Goal: Information Seeking & Learning: Learn about a topic

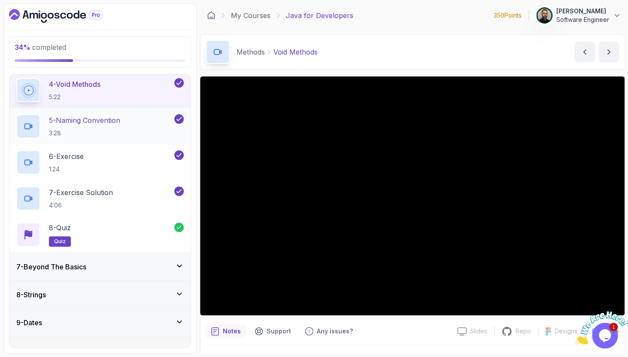
scroll to position [357, 0]
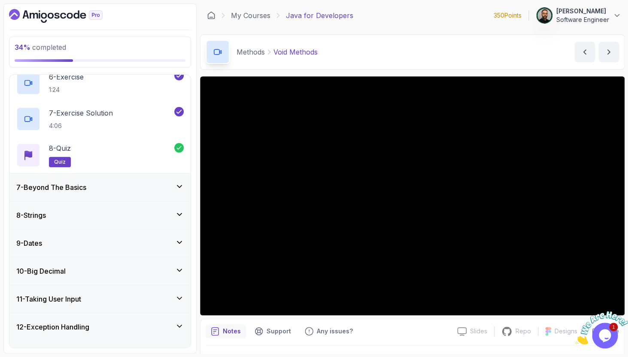
click at [121, 197] on div "7 - Beyond The Basics" at bounding box center [99, 186] width 181 height 27
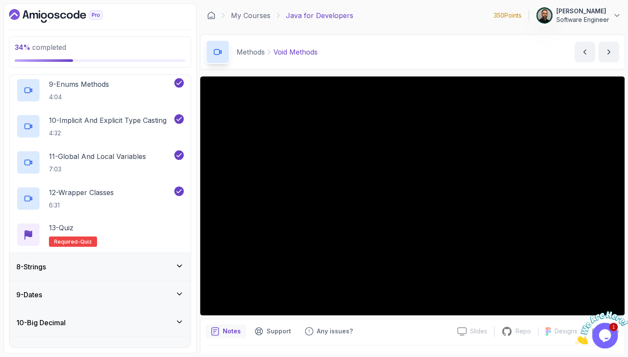
scroll to position [494, 0]
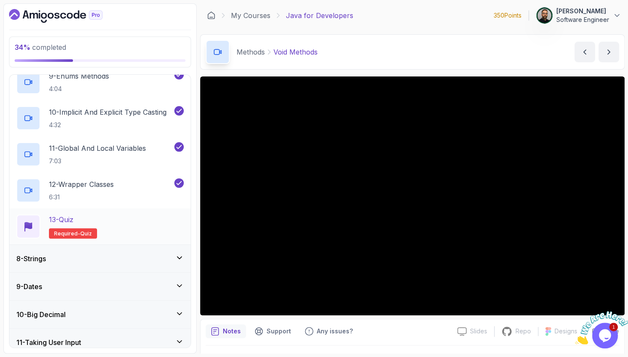
click at [105, 225] on div "13 - Quiz Required- quiz" at bounding box center [99, 226] width 167 height 24
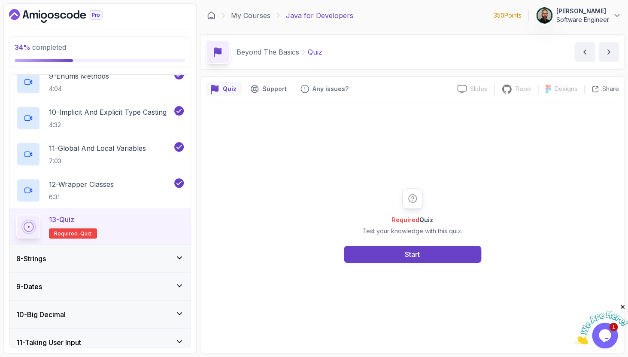
click at [394, 272] on div "Required Quiz Test your knowledge with this quiz. Start" at bounding box center [412, 225] width 413 height 245
click at [402, 250] on button "Start" at bounding box center [412, 254] width 137 height 17
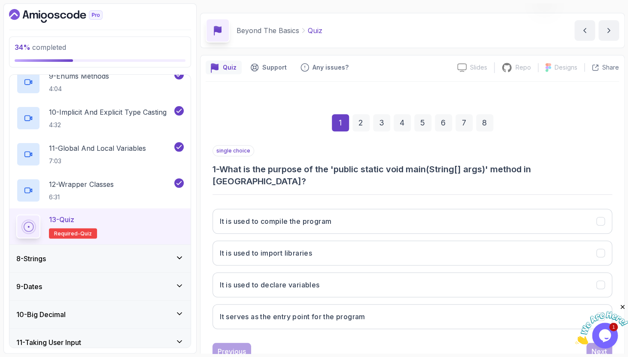
scroll to position [29, 0]
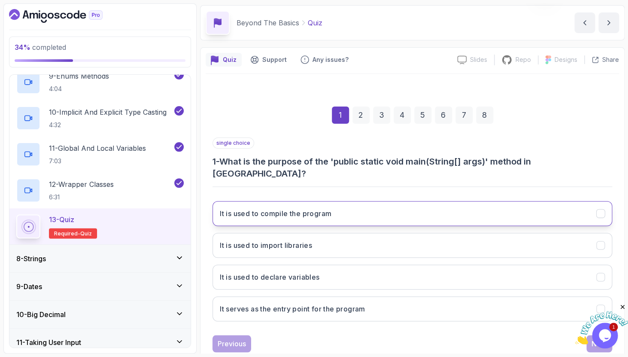
click at [393, 201] on button "It is used to compile the program" at bounding box center [412, 213] width 400 height 25
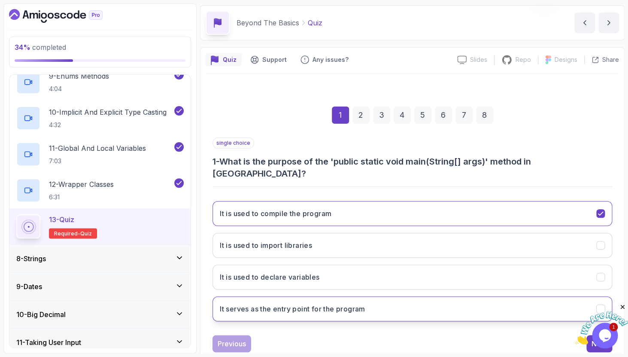
scroll to position [40, 0]
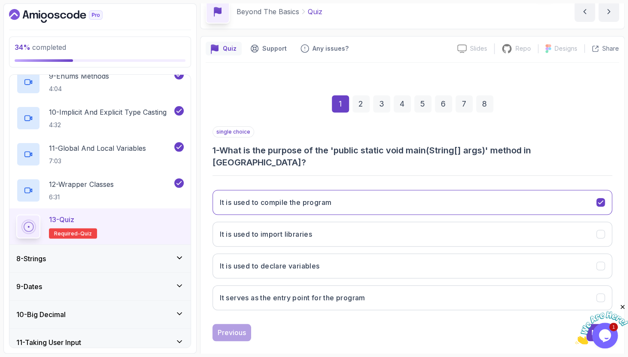
click at [623, 306] on icon "Close" at bounding box center [623, 307] width 8 height 8
click at [592, 327] on div "Next" at bounding box center [598, 332] width 15 height 10
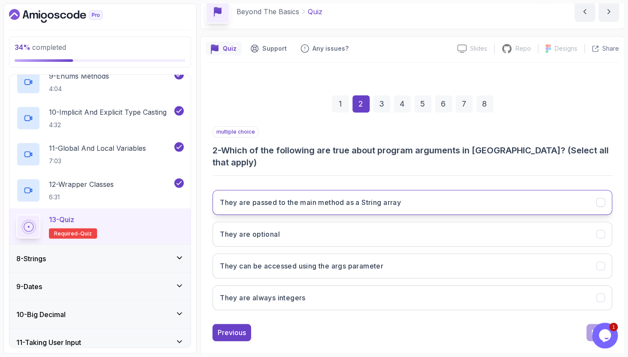
click at [432, 190] on button "They are passed to the main method as a String array" at bounding box center [412, 202] width 400 height 25
click at [594, 324] on button "Next" at bounding box center [599, 332] width 26 height 17
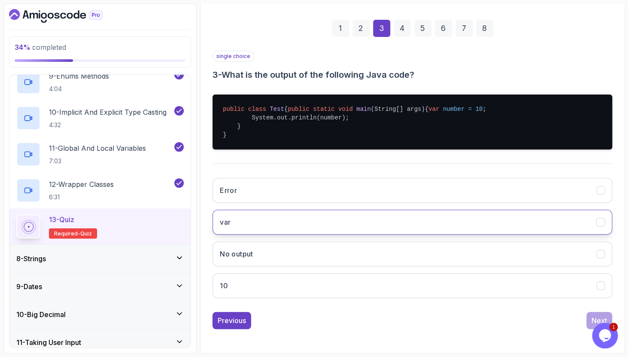
scroll to position [133, 0]
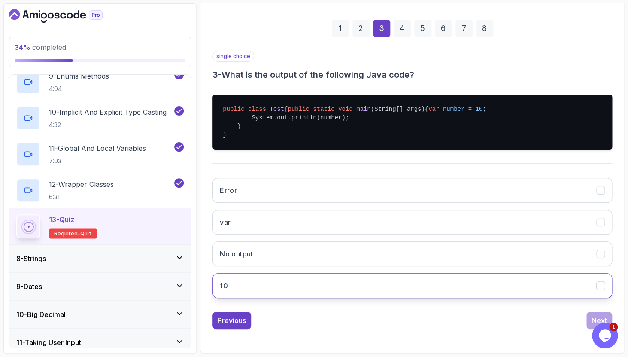
click at [388, 297] on button "10" at bounding box center [412, 285] width 400 height 25
click at [596, 312] on button "Next" at bounding box center [599, 320] width 26 height 17
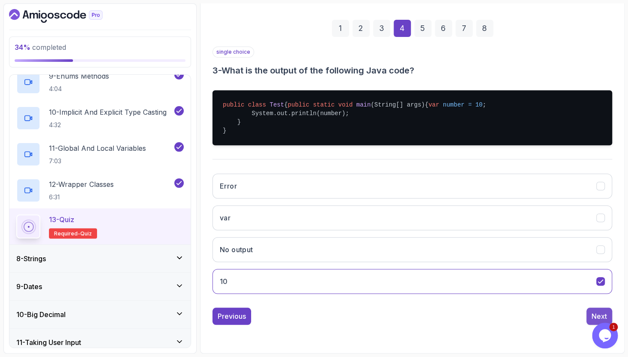
scroll to position [40, 0]
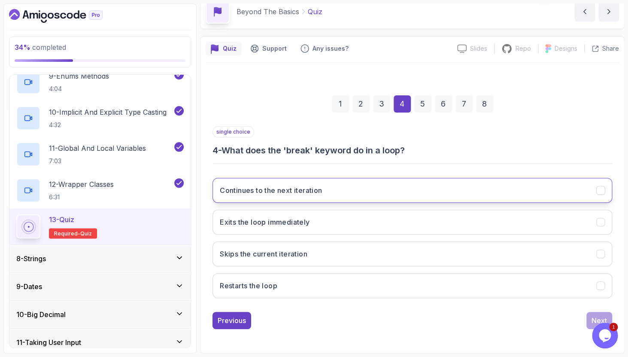
click at [354, 202] on button "Continues to the next iteration" at bounding box center [412, 190] width 400 height 25
click at [590, 313] on button "Next" at bounding box center [599, 320] width 26 height 17
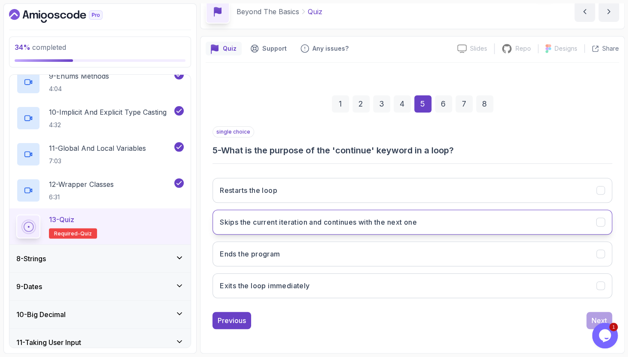
click at [445, 223] on button "Skips the current iteration and continues with the next one" at bounding box center [412, 221] width 400 height 25
click at [594, 316] on div "Next" at bounding box center [598, 320] width 15 height 10
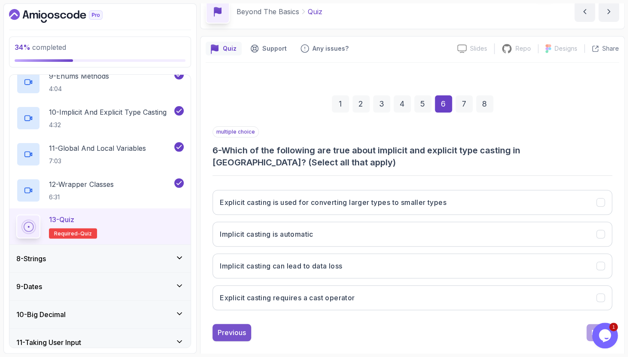
click at [243, 332] on div "Previous" at bounding box center [232, 332] width 28 height 10
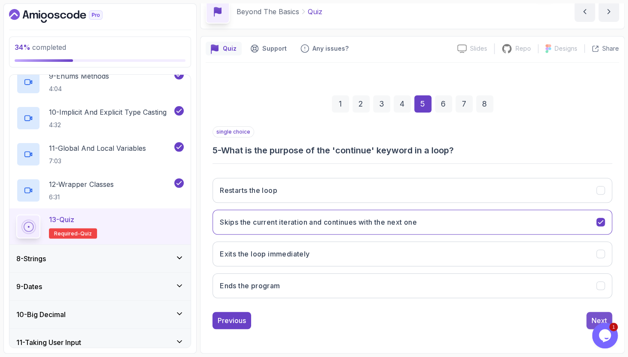
click at [592, 317] on div "Next" at bounding box center [598, 320] width 15 height 10
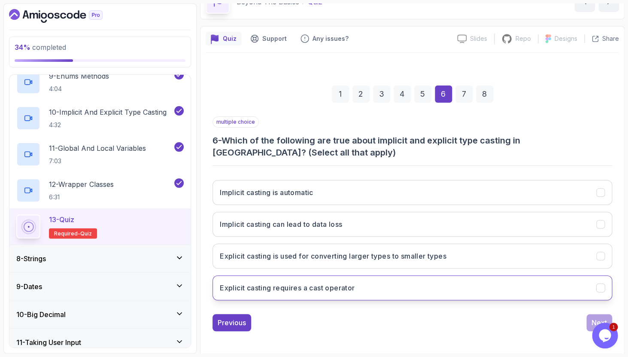
scroll to position [52, 0]
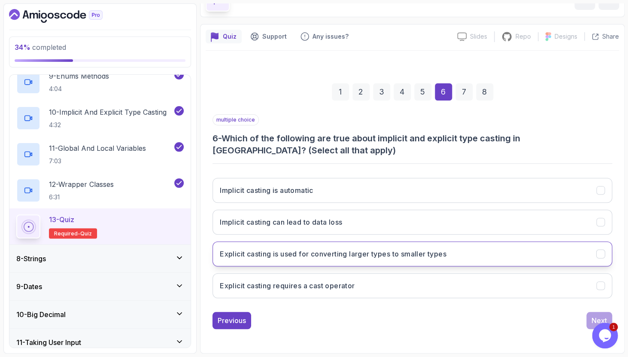
click at [388, 256] on h3 "Explicit casting is used for converting larger types to smaller types" at bounding box center [333, 254] width 227 height 10
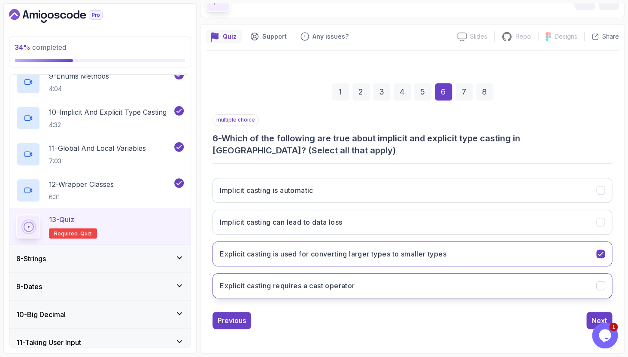
click at [401, 291] on button "Explicit casting requires a cast operator" at bounding box center [412, 285] width 400 height 25
click at [592, 318] on div "Next" at bounding box center [598, 320] width 15 height 10
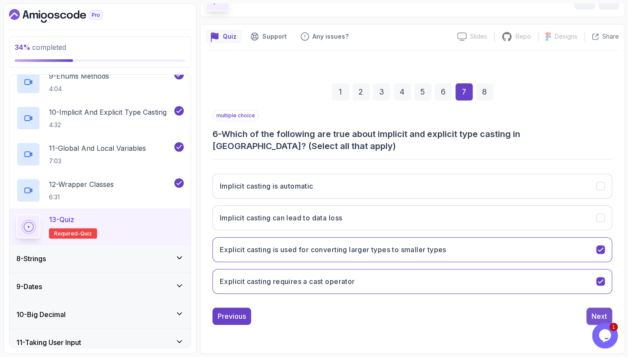
scroll to position [40, 0]
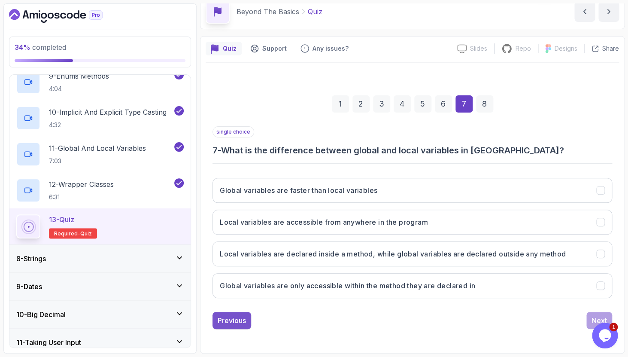
click at [234, 318] on div "Previous" at bounding box center [232, 320] width 28 height 10
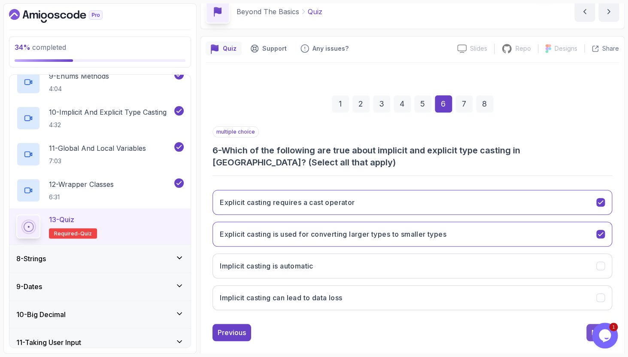
click at [590, 327] on button "Next" at bounding box center [599, 332] width 26 height 17
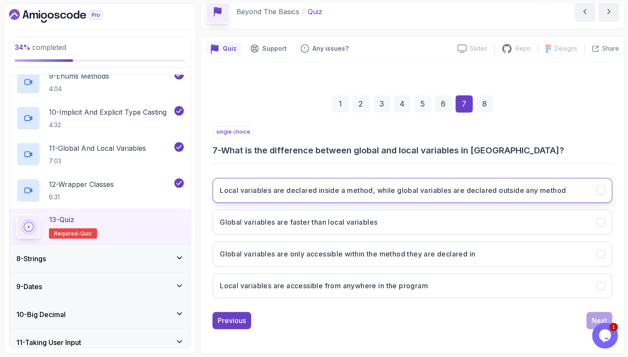
click at [472, 200] on button "Local variables are declared inside a method, while global variables are declar…" at bounding box center [412, 190] width 400 height 25
click at [594, 315] on div "Next" at bounding box center [598, 320] width 15 height 10
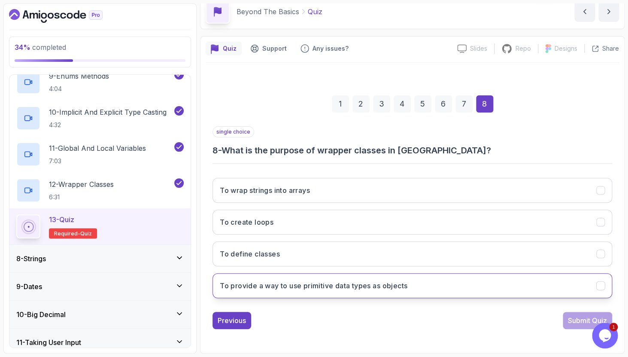
click at [409, 294] on button "To provide a way to use primitive data types as objects" at bounding box center [412, 285] width 400 height 25
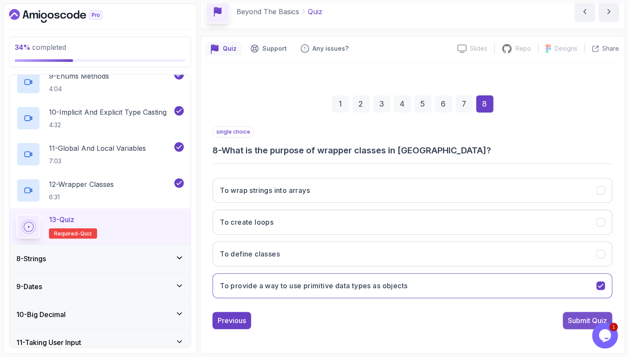
click at [570, 324] on div "Submit Quiz" at bounding box center [587, 320] width 39 height 10
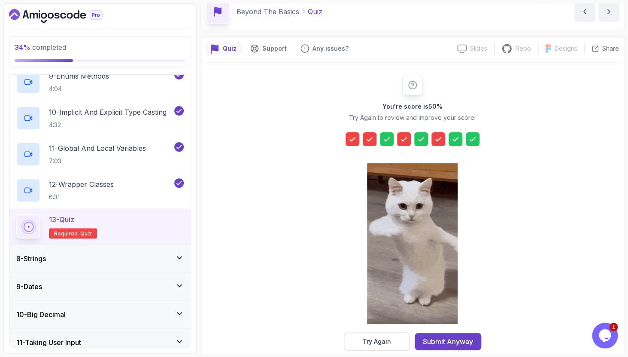
scroll to position [55, 0]
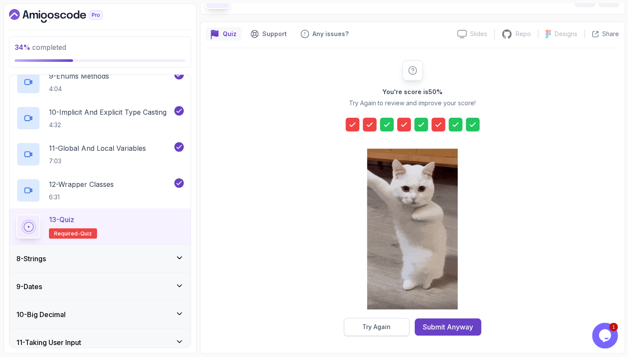
click at [385, 323] on div "Try Again" at bounding box center [376, 326] width 28 height 9
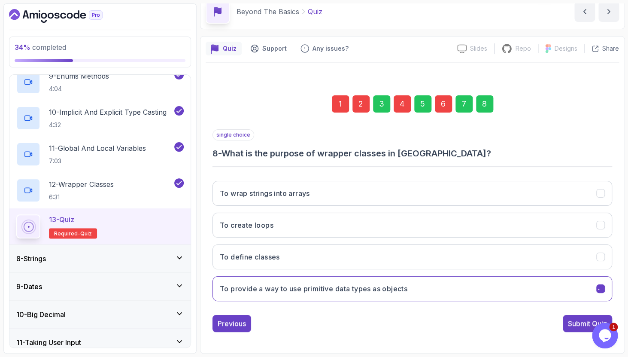
scroll to position [40, 0]
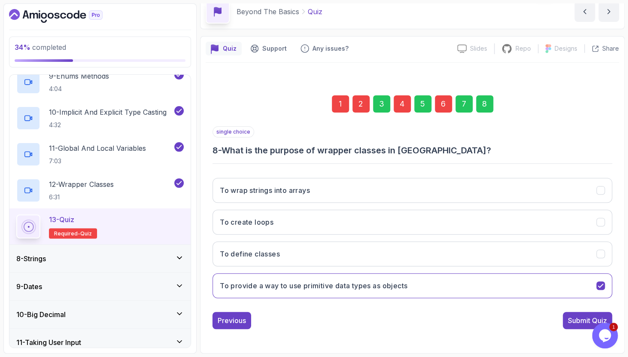
click at [341, 108] on div "1" at bounding box center [340, 103] width 17 height 17
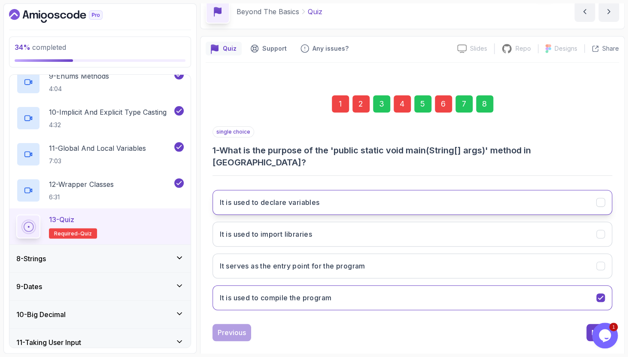
click at [397, 190] on button "It is used to declare variables" at bounding box center [412, 202] width 400 height 25
click at [598, 324] on button "Next" at bounding box center [599, 332] width 26 height 17
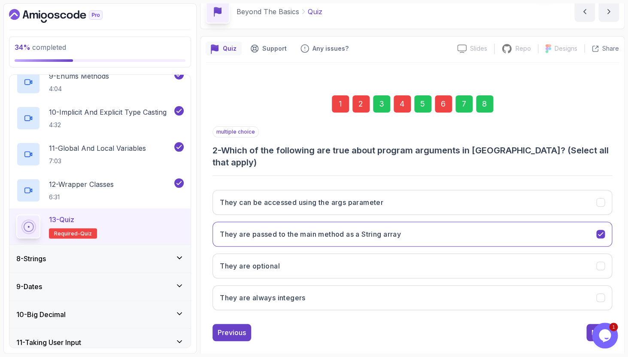
click at [366, 110] on div "2" at bounding box center [360, 103] width 17 height 17
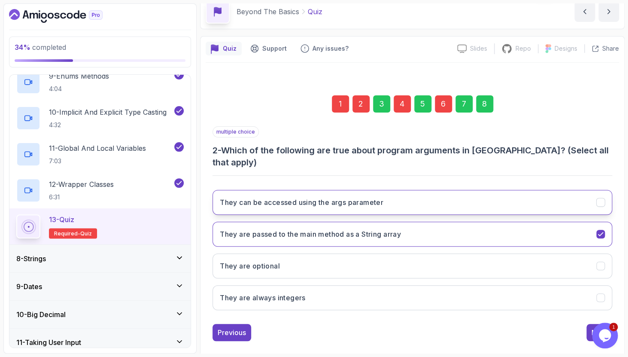
click at [419, 190] on button "They can be accessed using the args parameter" at bounding box center [412, 202] width 400 height 25
click at [590, 324] on button "Next" at bounding box center [599, 332] width 26 height 17
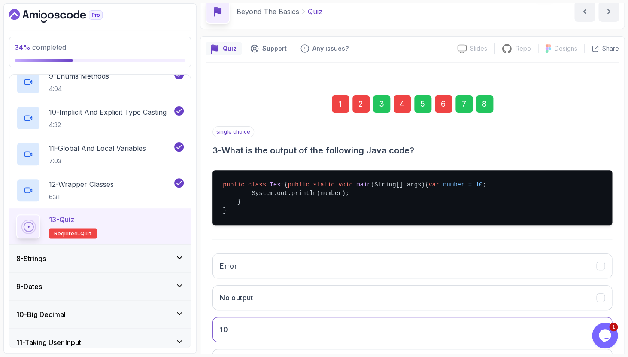
click at [408, 112] on div "4" at bounding box center [402, 103] width 17 height 17
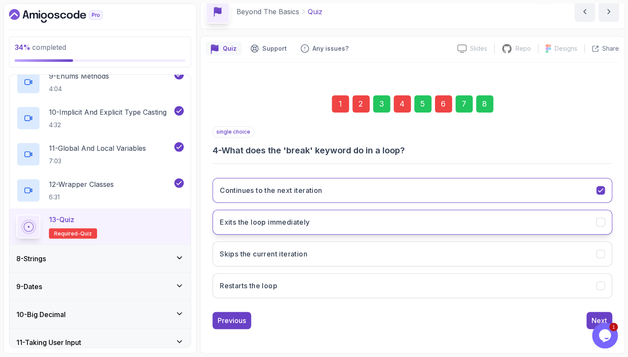
click at [318, 230] on button "Exits the loop immediately" at bounding box center [412, 221] width 400 height 25
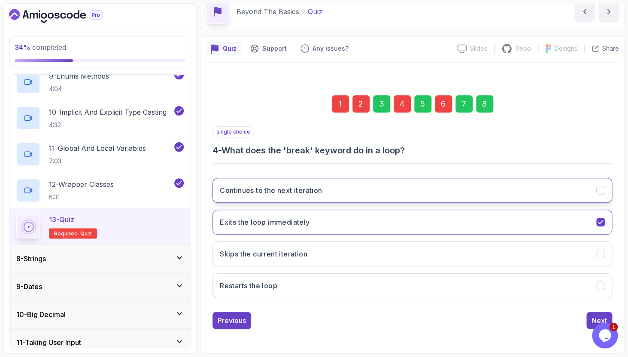
click at [353, 197] on button "Continues to the next iteration" at bounding box center [412, 190] width 400 height 25
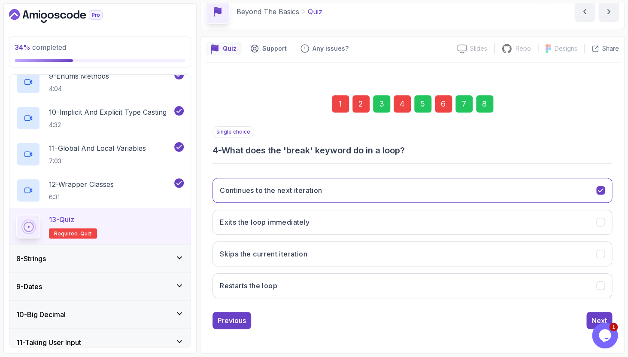
click at [577, 204] on div "Continues to the next iteration Exits the loop immediately Skips the current it…" at bounding box center [412, 238] width 400 height 134
click at [590, 183] on button "Continues to the next iteration" at bounding box center [412, 190] width 400 height 25
click at [594, 198] on button "Continues to the next iteration" at bounding box center [412, 190] width 400 height 25
click at [599, 194] on icon "Continues to the next iteration" at bounding box center [601, 190] width 8 height 8
click at [600, 189] on icon "Continues to the next iteration" at bounding box center [601, 190] width 8 height 8
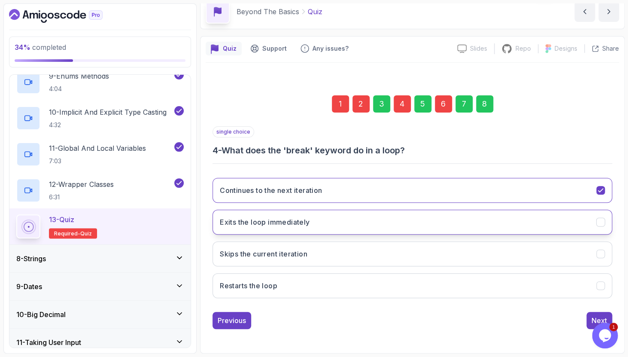
click at [597, 215] on button "Exits the loop immediately" at bounding box center [412, 221] width 400 height 25
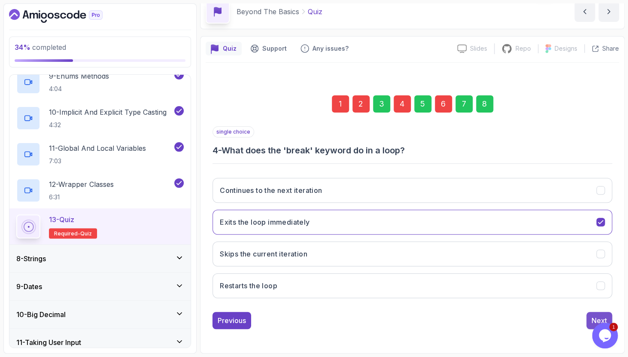
click at [592, 315] on div "Next" at bounding box center [598, 320] width 15 height 10
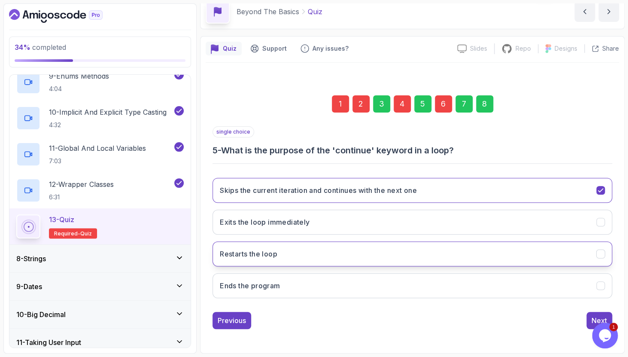
click at [596, 250] on div "Restarts the loop" at bounding box center [600, 253] width 9 height 9
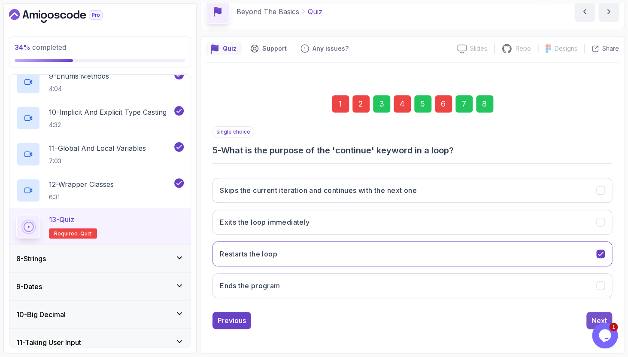
click at [592, 313] on button "Next" at bounding box center [599, 320] width 26 height 17
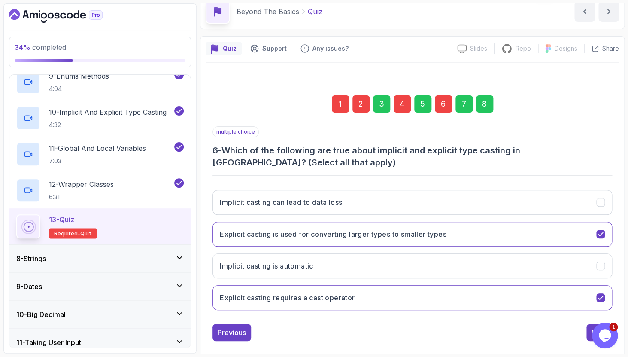
click at [438, 106] on div "6" at bounding box center [443, 103] width 17 height 17
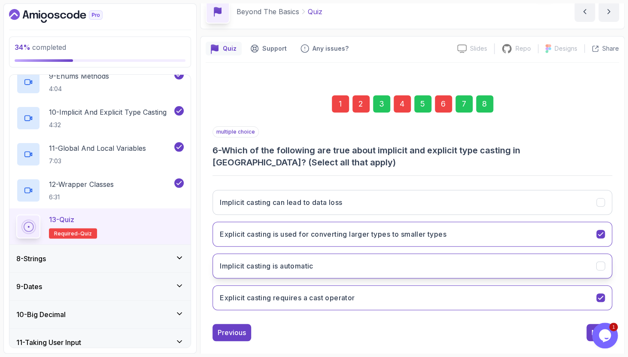
click at [468, 273] on button "Implicit casting is automatic" at bounding box center [412, 265] width 400 height 25
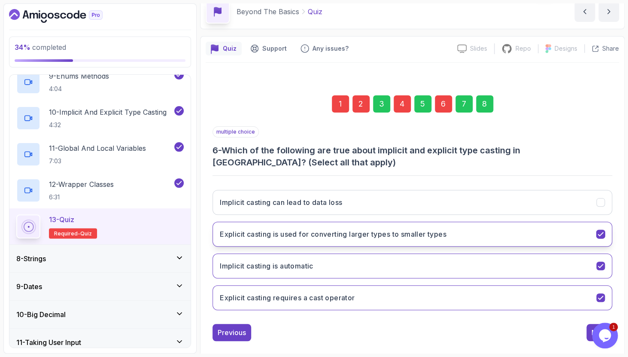
click at [530, 243] on button "Explicit casting is used for converting larger types to smaller types" at bounding box center [412, 233] width 400 height 25
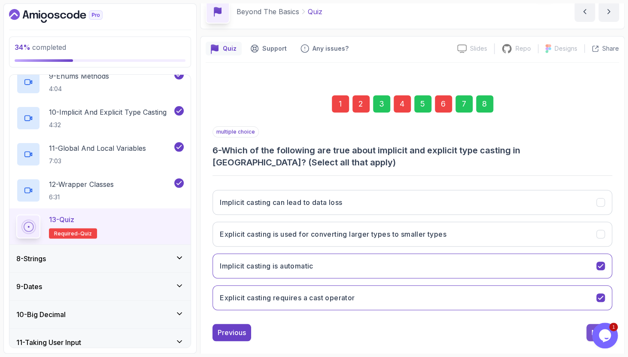
click at [588, 329] on button "Next" at bounding box center [599, 332] width 26 height 17
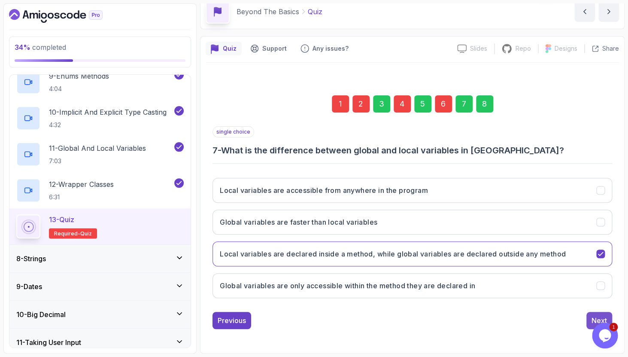
click at [592, 318] on div "Next" at bounding box center [598, 320] width 15 height 10
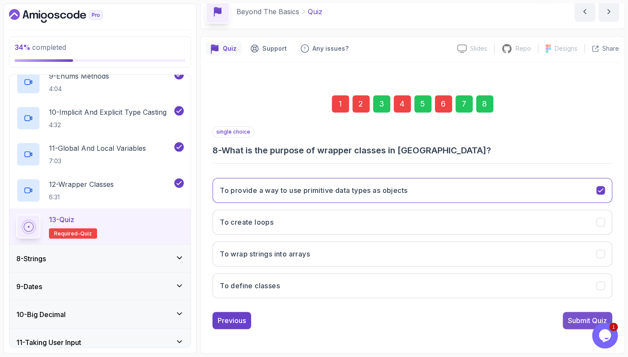
click at [592, 318] on div "Submit Quiz" at bounding box center [587, 320] width 39 height 10
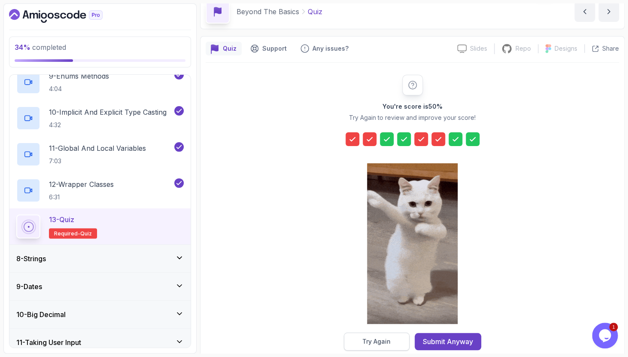
click at [384, 340] on div "Try Again" at bounding box center [376, 341] width 28 height 9
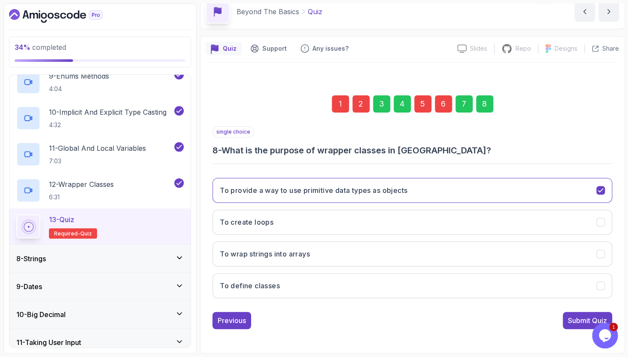
click at [335, 106] on div "1" at bounding box center [340, 103] width 17 height 17
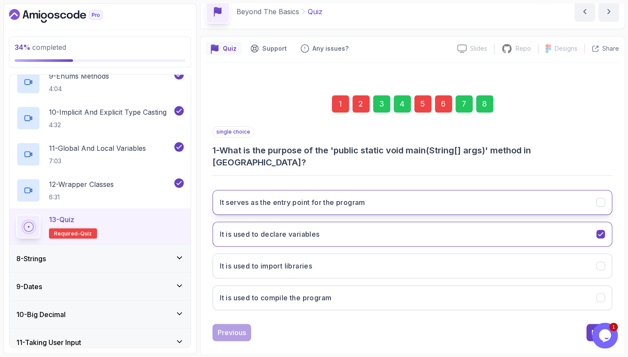
click at [378, 190] on button "It serves as the entry point for the program" at bounding box center [412, 202] width 400 height 25
click at [592, 324] on button "Next" at bounding box center [599, 332] width 26 height 17
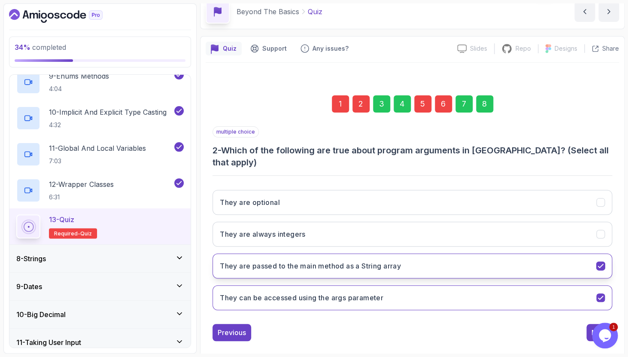
click at [587, 257] on button "They are passed to the main method as a String array" at bounding box center [412, 265] width 400 height 25
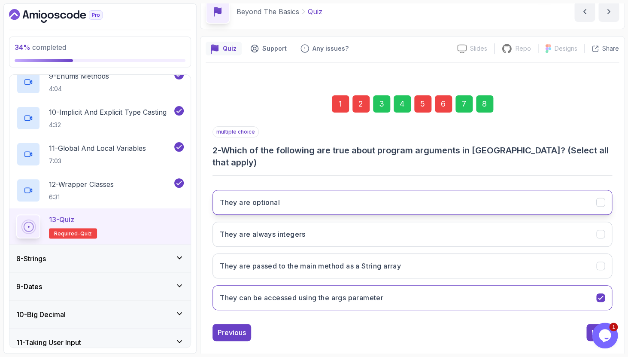
click at [361, 192] on button "They are optional" at bounding box center [412, 202] width 400 height 25
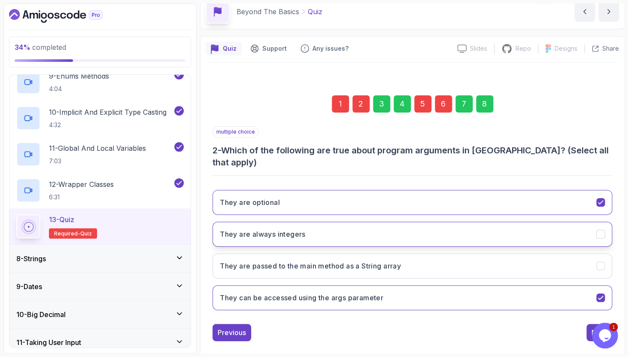
click at [603, 230] on icon "They are always integers" at bounding box center [601, 234] width 8 height 8
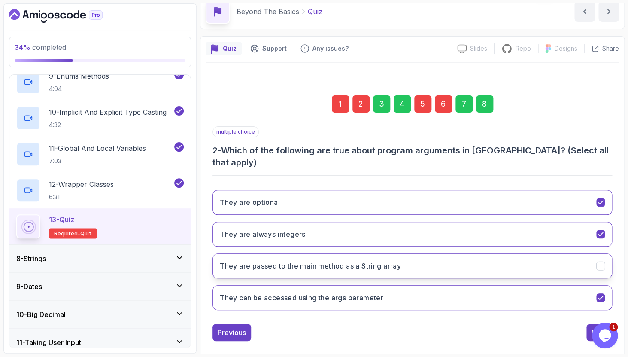
click at [599, 262] on icon "They are passed to the main method as a String array" at bounding box center [601, 266] width 8 height 8
click at [423, 104] on div "5" at bounding box center [422, 103] width 17 height 17
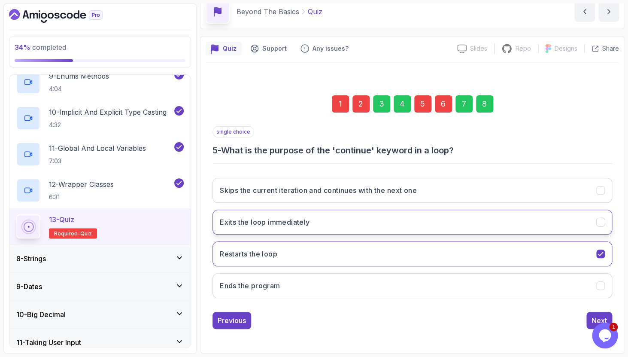
click at [374, 218] on button "Exits the loop immediately" at bounding box center [412, 221] width 400 height 25
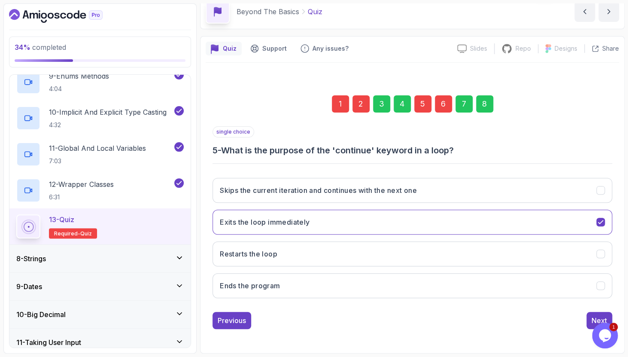
click at [442, 101] on div "6" at bounding box center [443, 103] width 17 height 17
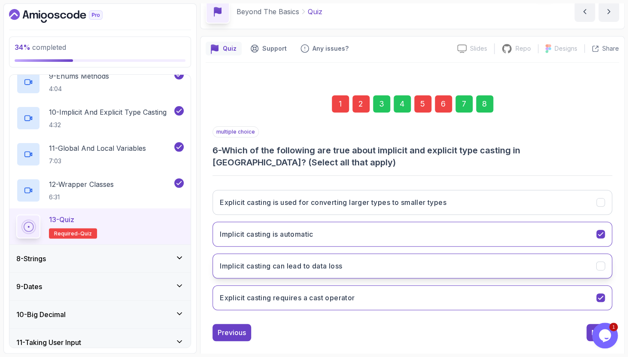
click at [413, 267] on button "Implicit casting can lead to data loss" at bounding box center [412, 265] width 400 height 25
click at [590, 334] on button "Next" at bounding box center [599, 332] width 26 height 17
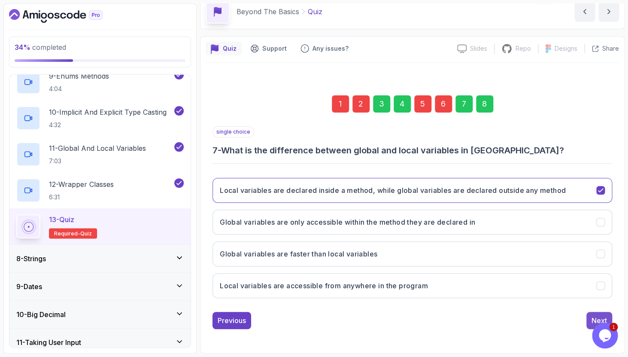
click at [589, 319] on button "Next" at bounding box center [599, 320] width 26 height 17
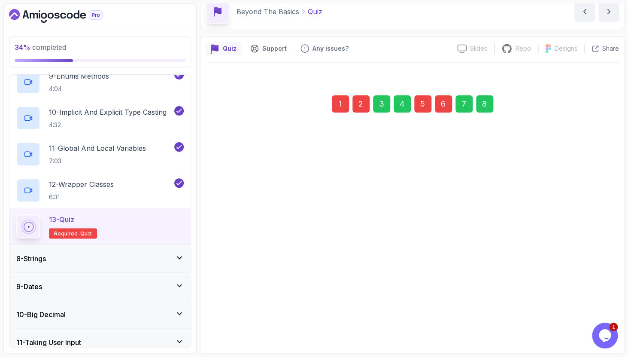
click at [589, 319] on div "Submit Quiz" at bounding box center [587, 320] width 39 height 10
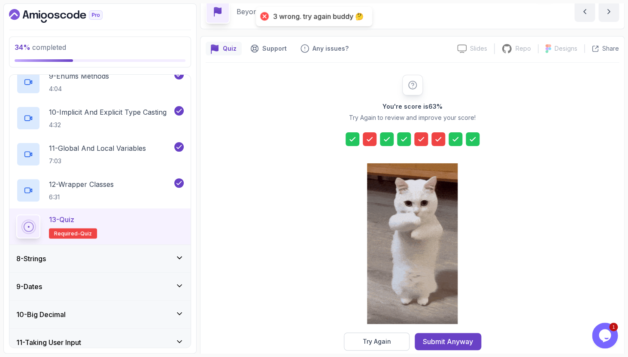
click at [370, 136] on icon at bounding box center [369, 139] width 9 height 9
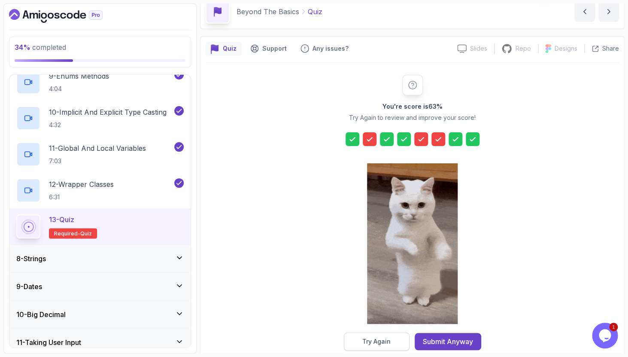
click at [376, 339] on div "Try Again" at bounding box center [376, 341] width 28 height 9
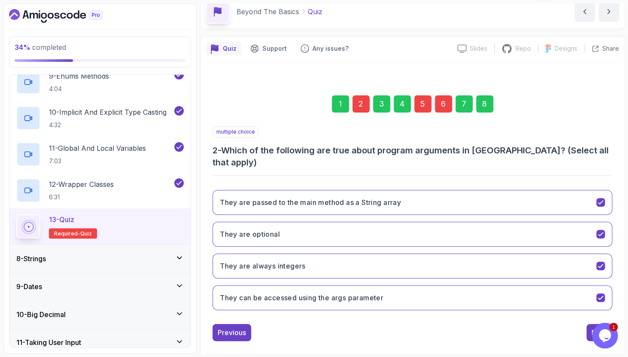
click at [341, 107] on div "1" at bounding box center [340, 103] width 17 height 17
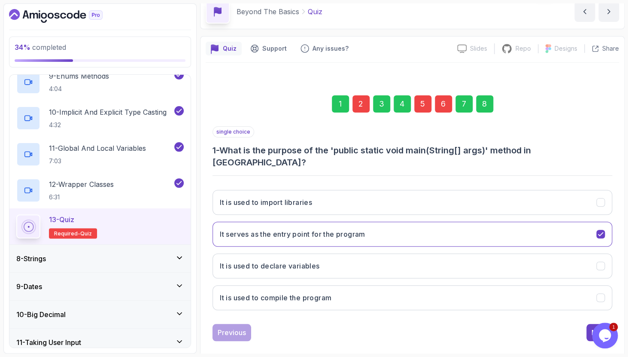
click at [360, 107] on div "2" at bounding box center [360, 103] width 17 height 17
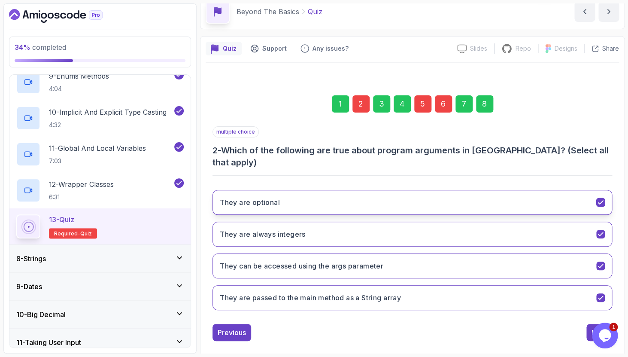
click at [428, 191] on button "They are optional" at bounding box center [412, 202] width 400 height 25
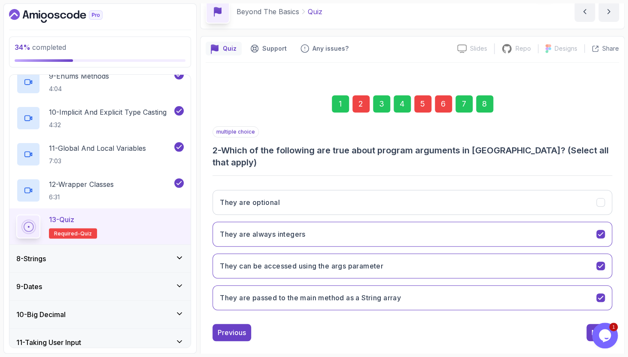
click at [420, 101] on div "5" at bounding box center [422, 103] width 17 height 17
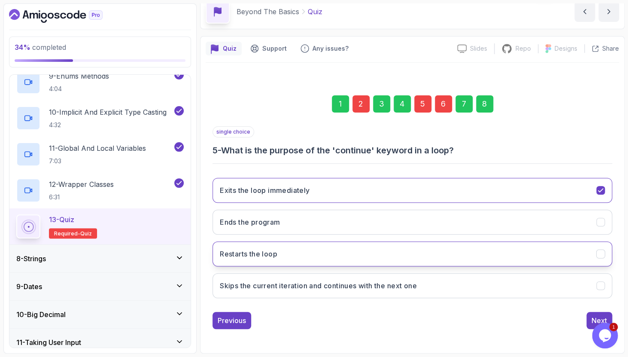
click at [375, 263] on button "Restarts the loop" at bounding box center [412, 253] width 400 height 25
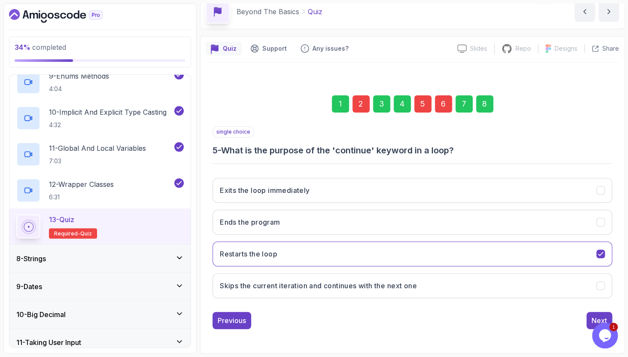
click at [443, 105] on div "6" at bounding box center [443, 103] width 17 height 17
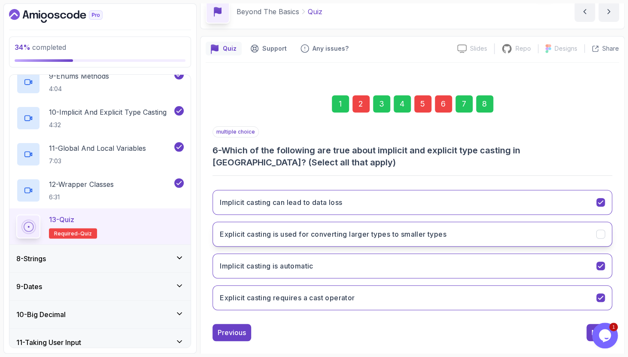
click at [466, 237] on button "Explicit casting is used for converting larger types to smaller types" at bounding box center [412, 233] width 400 height 25
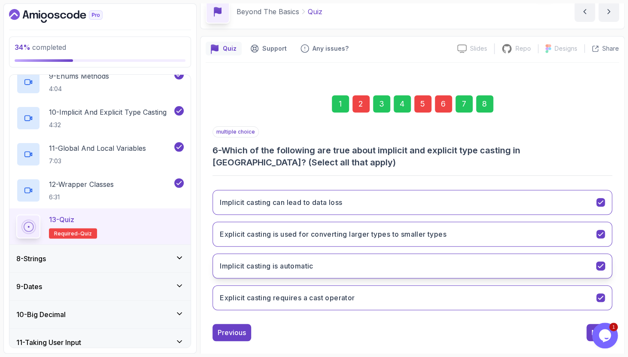
click at [467, 258] on button "Implicit casting is automatic" at bounding box center [412, 265] width 400 height 25
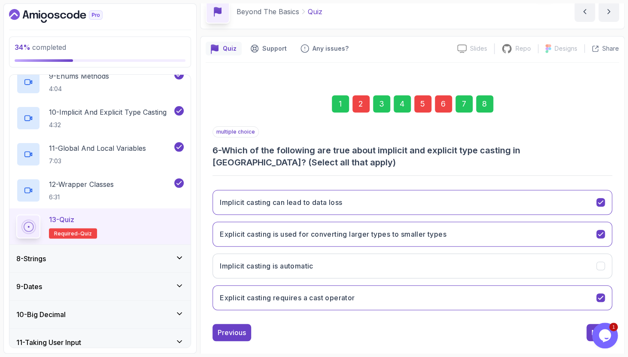
click at [586, 332] on div "Previous Next" at bounding box center [412, 332] width 400 height 17
click at [588, 334] on button "Next" at bounding box center [599, 332] width 26 height 17
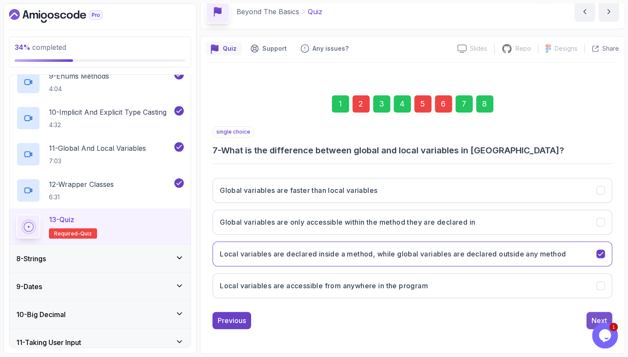
click at [596, 318] on div "Next" at bounding box center [598, 320] width 15 height 10
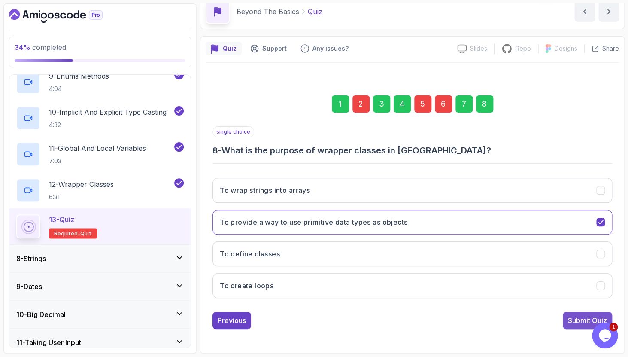
click at [589, 319] on div "Submit Quiz" at bounding box center [587, 320] width 39 height 10
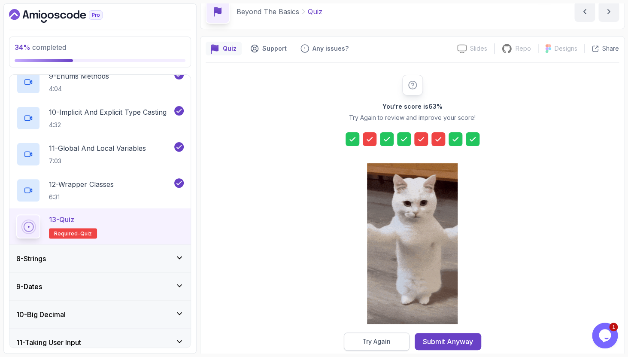
click at [385, 346] on div "Try Again" at bounding box center [376, 341] width 28 height 9
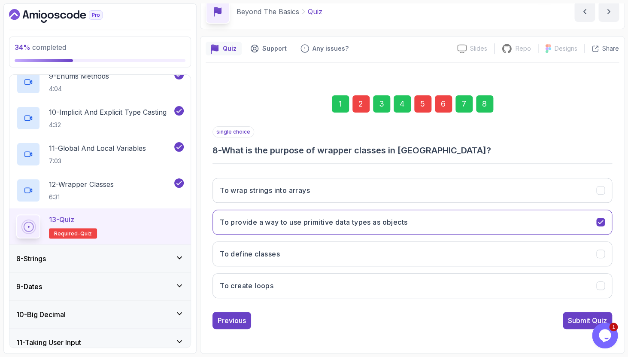
click at [363, 103] on div "2" at bounding box center [360, 103] width 17 height 17
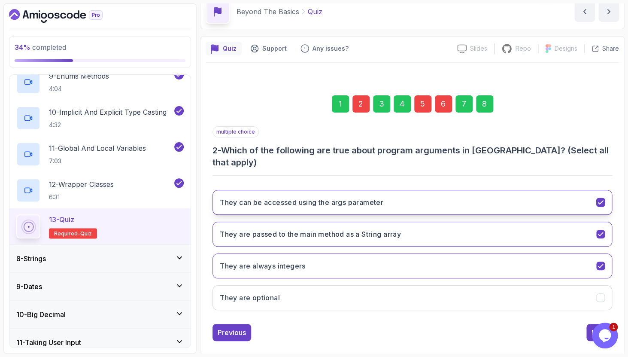
click at [429, 197] on button "They can be accessed using the args parameter" at bounding box center [412, 202] width 400 height 25
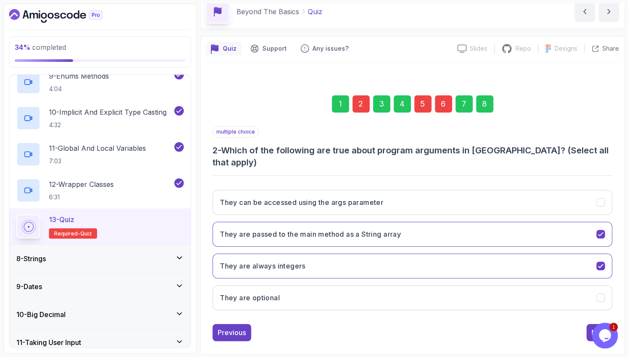
click at [425, 101] on div "5" at bounding box center [422, 103] width 17 height 17
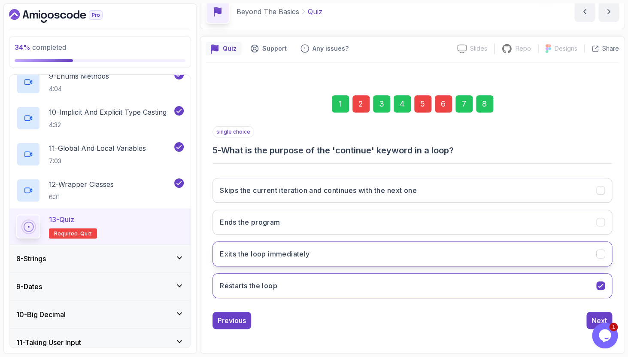
click at [339, 252] on button "Exits the loop immediately" at bounding box center [412, 253] width 400 height 25
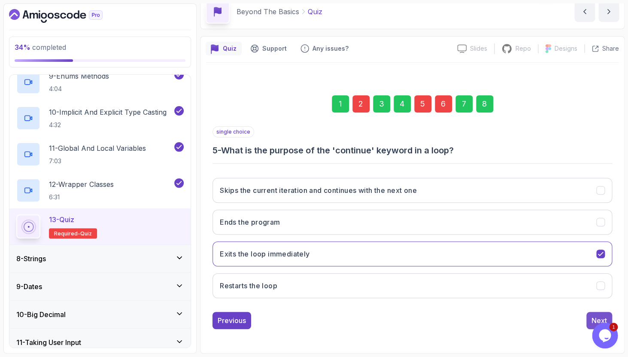
click at [596, 314] on button "Next" at bounding box center [599, 320] width 26 height 17
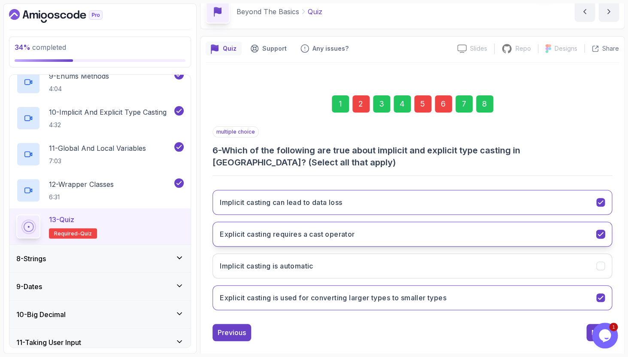
click at [584, 238] on button "Explicit casting requires a cast operator" at bounding box center [412, 233] width 400 height 25
click at [582, 241] on button "Explicit casting requires a cast operator" at bounding box center [412, 233] width 400 height 25
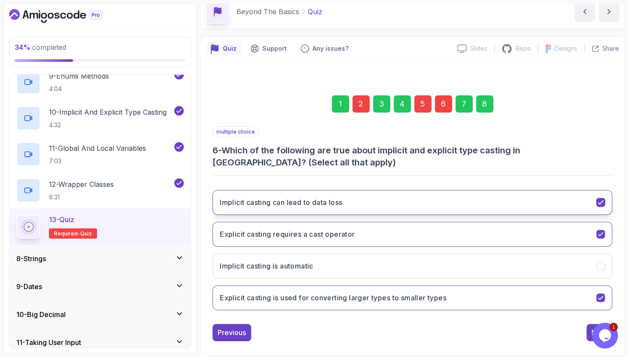
click at [593, 206] on button "Implicit casting can lead to data loss" at bounding box center [412, 202] width 400 height 25
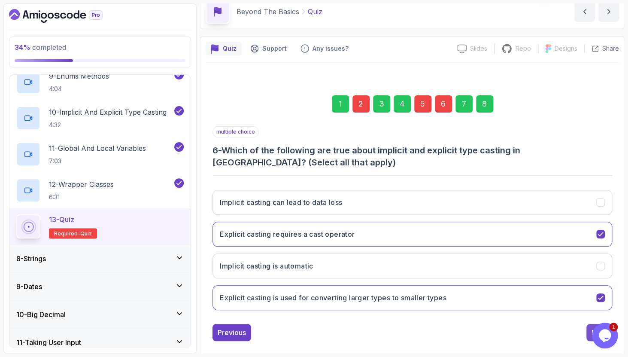
click at [591, 329] on button "Next" at bounding box center [599, 332] width 26 height 17
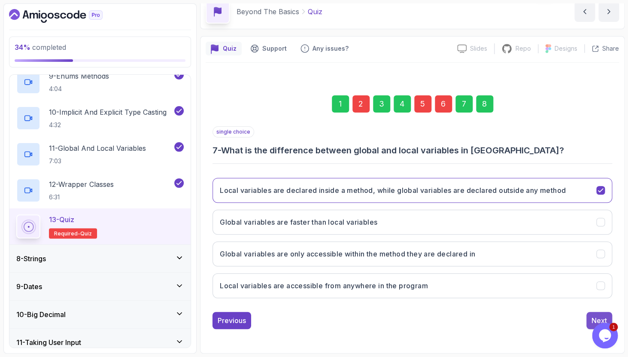
click at [587, 318] on button "Next" at bounding box center [599, 320] width 26 height 17
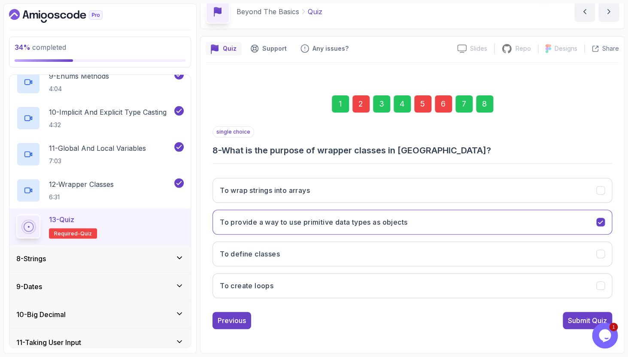
click at [587, 318] on div "Submit Quiz" at bounding box center [587, 320] width 39 height 10
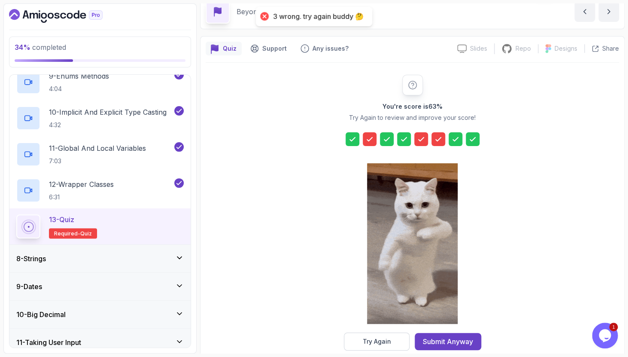
click at [374, 137] on div at bounding box center [370, 139] width 14 height 14
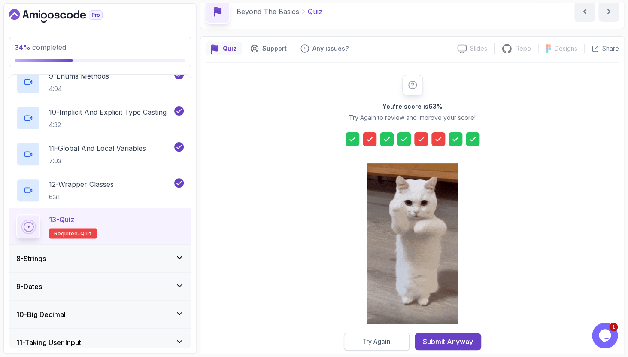
click at [385, 338] on div "Try Again" at bounding box center [376, 341] width 28 height 9
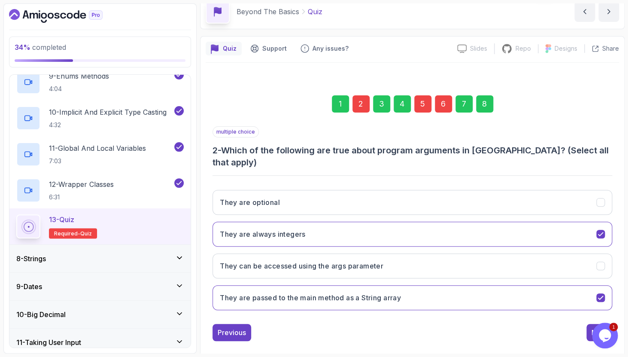
click at [359, 106] on div "2" at bounding box center [360, 103] width 17 height 17
click at [393, 224] on button "They are always integers" at bounding box center [412, 233] width 400 height 25
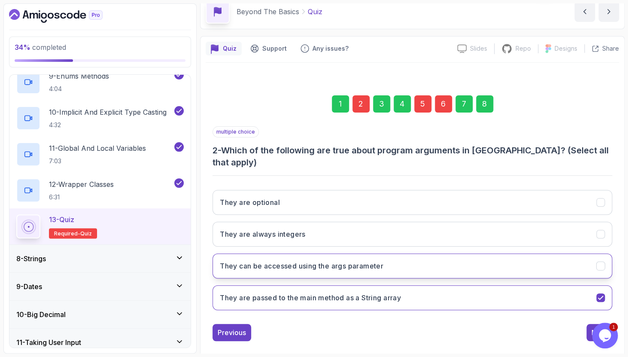
click at [383, 261] on h3 "They can be accessed using the args parameter" at bounding box center [302, 266] width 164 height 10
click at [427, 105] on div "5" at bounding box center [422, 103] width 17 height 17
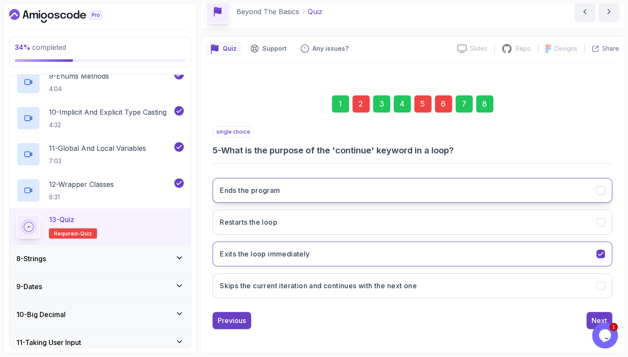
click at [387, 192] on button "Ends the program" at bounding box center [412, 190] width 400 height 25
click at [444, 103] on div "6" at bounding box center [443, 103] width 17 height 17
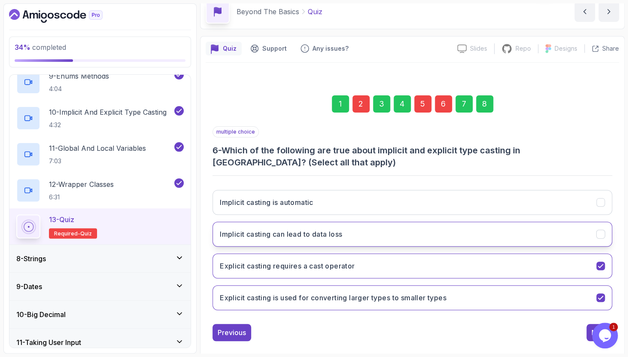
click at [428, 243] on button "Implicit casting can lead to data loss" at bounding box center [412, 233] width 400 height 25
click at [587, 329] on button "Next" at bounding box center [599, 332] width 26 height 17
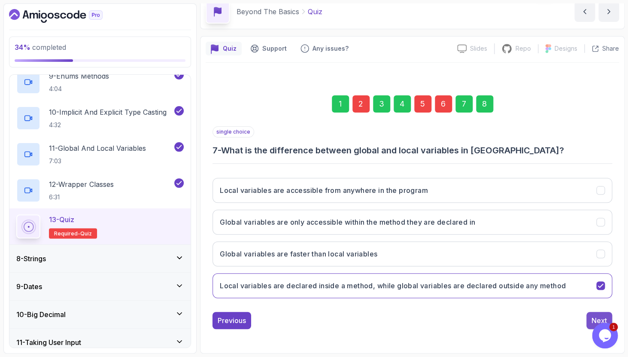
click at [594, 312] on button "Next" at bounding box center [599, 320] width 26 height 17
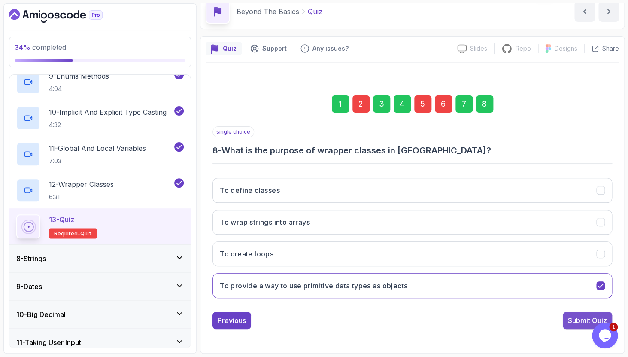
click at [588, 318] on div "Submit Quiz" at bounding box center [587, 320] width 39 height 10
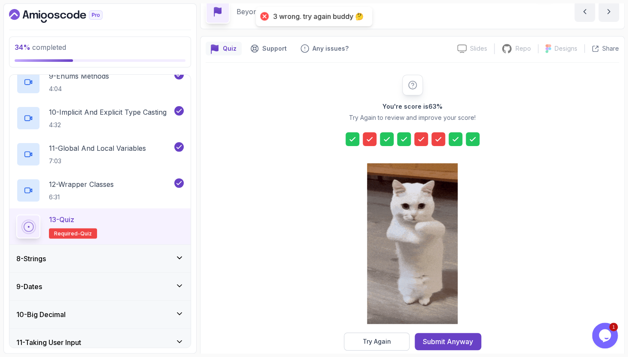
click at [426, 139] on div at bounding box center [421, 139] width 14 height 14
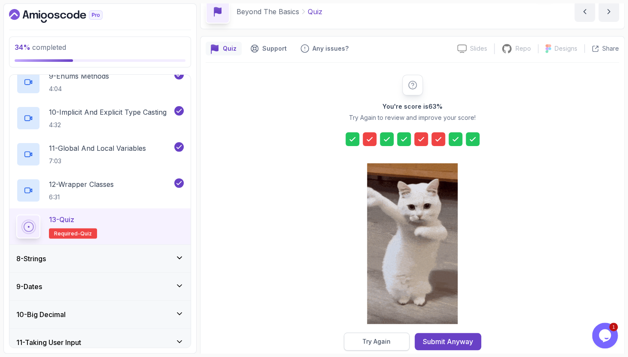
click at [385, 338] on div "Try Again" at bounding box center [376, 341] width 28 height 9
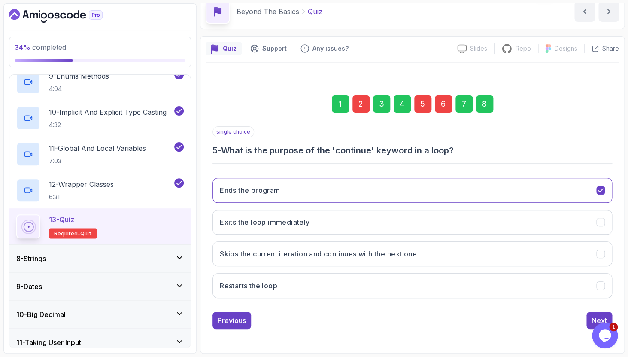
click at [354, 100] on div "2" at bounding box center [360, 103] width 17 height 17
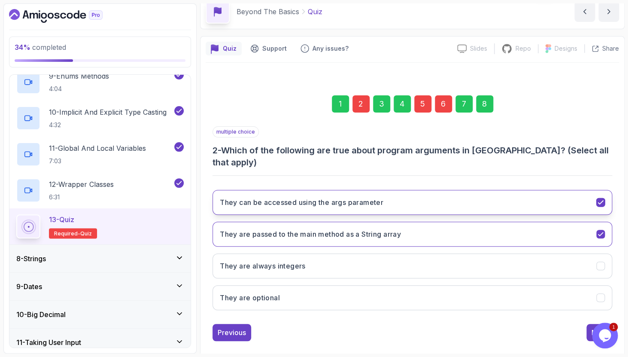
click at [403, 194] on button "They can be accessed using the args parameter" at bounding box center [412, 202] width 400 height 25
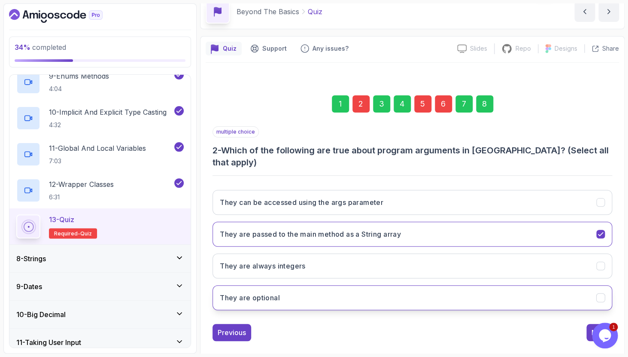
click at [343, 285] on button "They are optional" at bounding box center [412, 297] width 400 height 25
click at [428, 108] on div "5" at bounding box center [422, 103] width 17 height 17
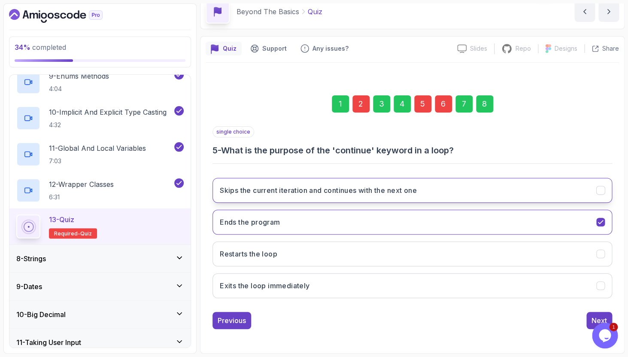
click at [395, 198] on button "Skips the current iteration and continues with the next one" at bounding box center [412, 190] width 400 height 25
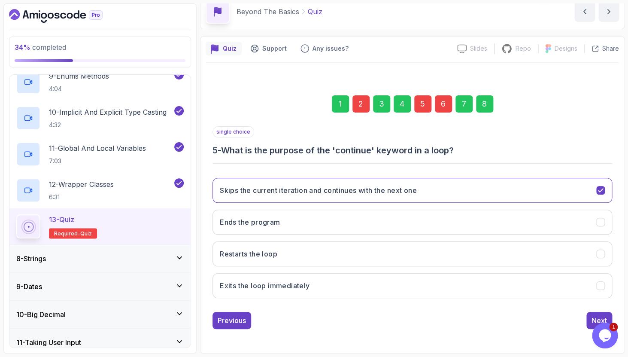
click at [598, 309] on div "single choice 5 - What is the purpose of the 'continue' keyword in a loop? Skip…" at bounding box center [412, 227] width 400 height 203
click at [592, 319] on div "Next" at bounding box center [598, 320] width 15 height 10
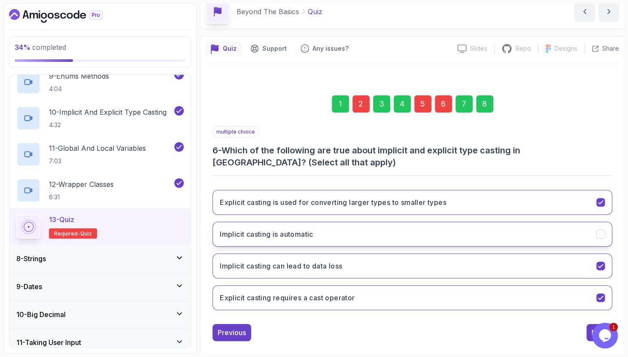
click at [536, 243] on button "Implicit casting is automatic" at bounding box center [412, 233] width 400 height 25
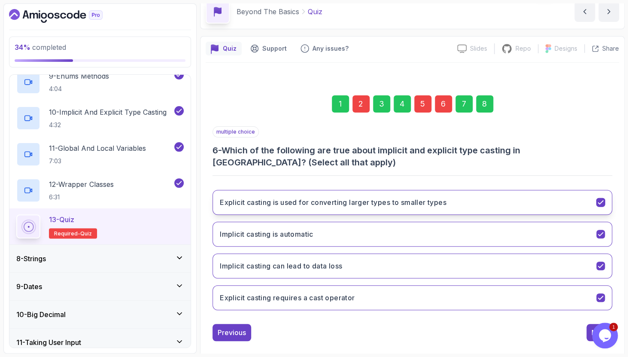
click at [546, 201] on button "Explicit casting is used for converting larger types to smaller types" at bounding box center [412, 202] width 400 height 25
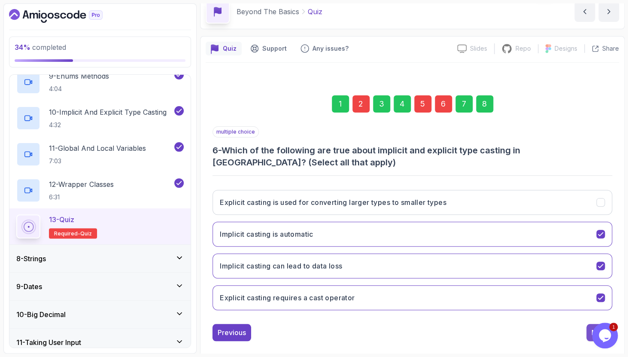
click at [589, 329] on button "Next" at bounding box center [599, 332] width 26 height 17
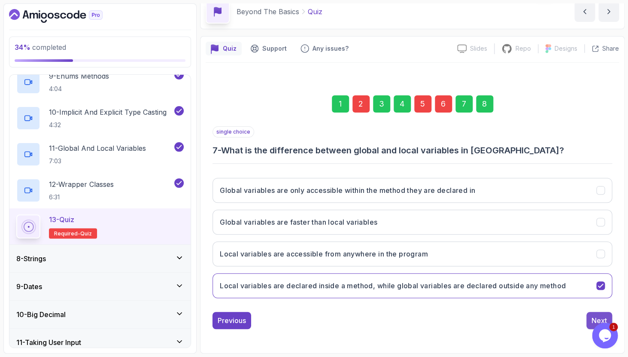
click at [591, 319] on div "Next" at bounding box center [598, 320] width 15 height 10
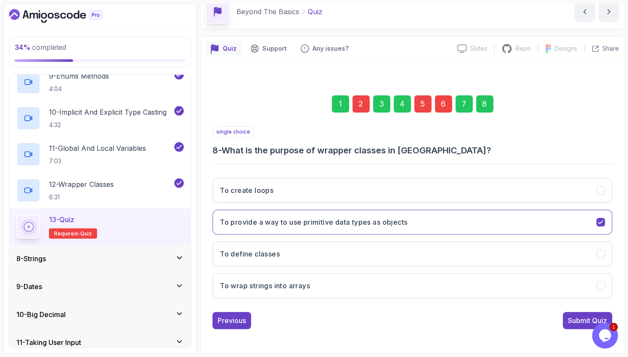
click at [591, 319] on div "Submit Quiz" at bounding box center [587, 320] width 39 height 10
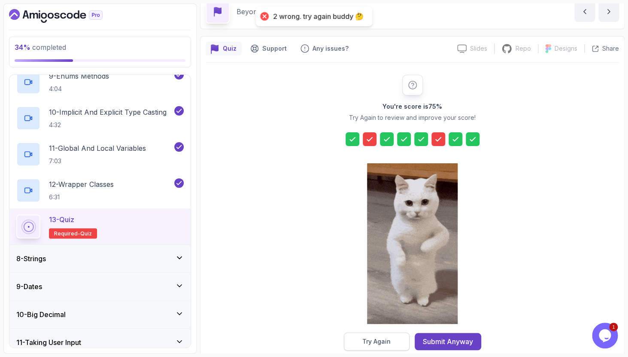
click at [385, 340] on div "Try Again" at bounding box center [376, 341] width 28 height 9
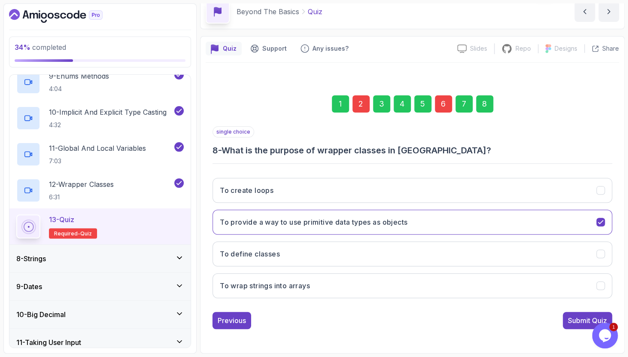
click at [362, 111] on div "2" at bounding box center [360, 103] width 17 height 17
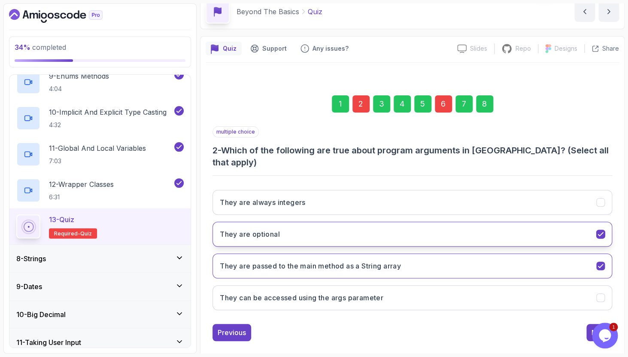
click at [394, 227] on button "They are optional" at bounding box center [412, 233] width 400 height 25
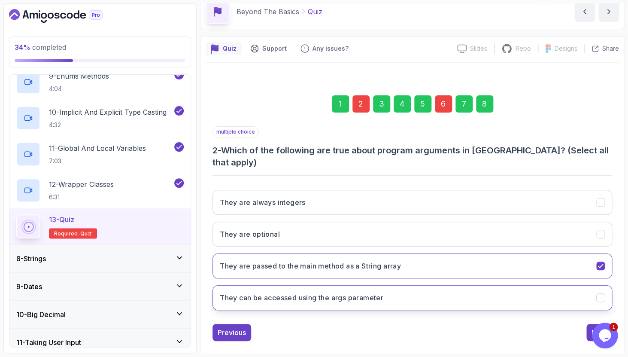
click at [388, 295] on button "They can be accessed using the args parameter" at bounding box center [412, 297] width 400 height 25
click at [446, 109] on div "6" at bounding box center [443, 103] width 17 height 17
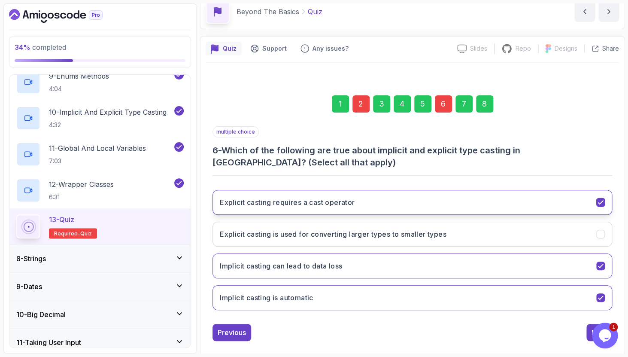
click at [481, 206] on button "Explicit casting requires a cast operator" at bounding box center [412, 202] width 400 height 25
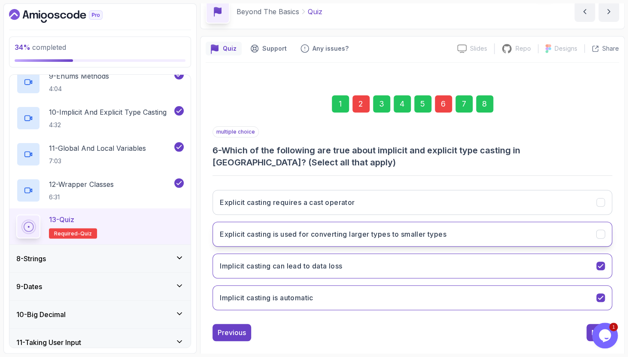
click at [465, 231] on button "Explicit casting is used for converting larger types to smaller types" at bounding box center [412, 233] width 400 height 25
click at [588, 334] on button "Next" at bounding box center [599, 332] width 26 height 17
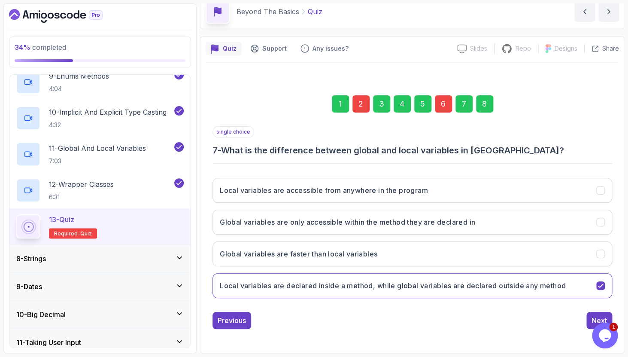
click at [593, 321] on div "Next" at bounding box center [598, 320] width 15 height 10
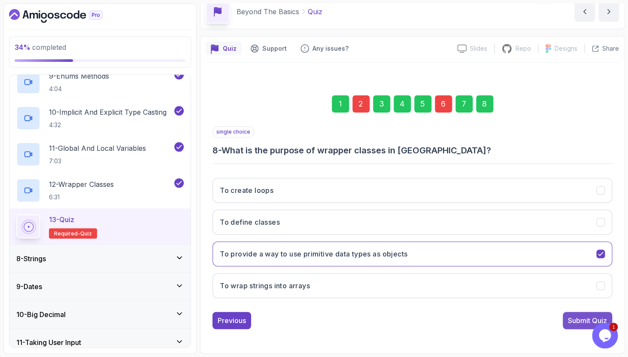
click at [585, 318] on div "Submit Quiz" at bounding box center [587, 320] width 39 height 10
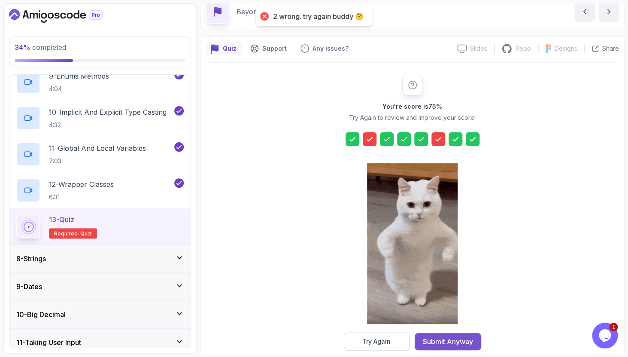
click at [440, 335] on button "Submit Anyway" at bounding box center [448, 341] width 67 height 17
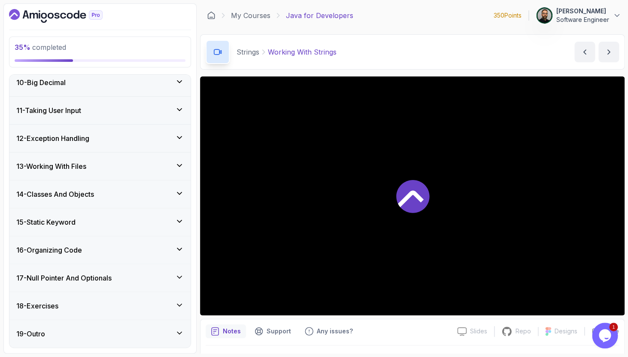
scroll to position [546, 0]
